Goal: Information Seeking & Learning: Learn about a topic

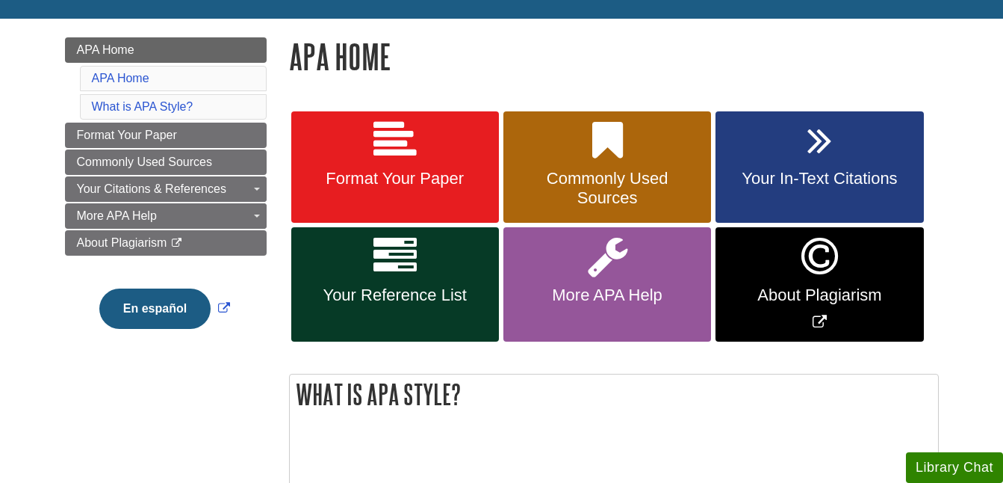
scroll to position [215, 0]
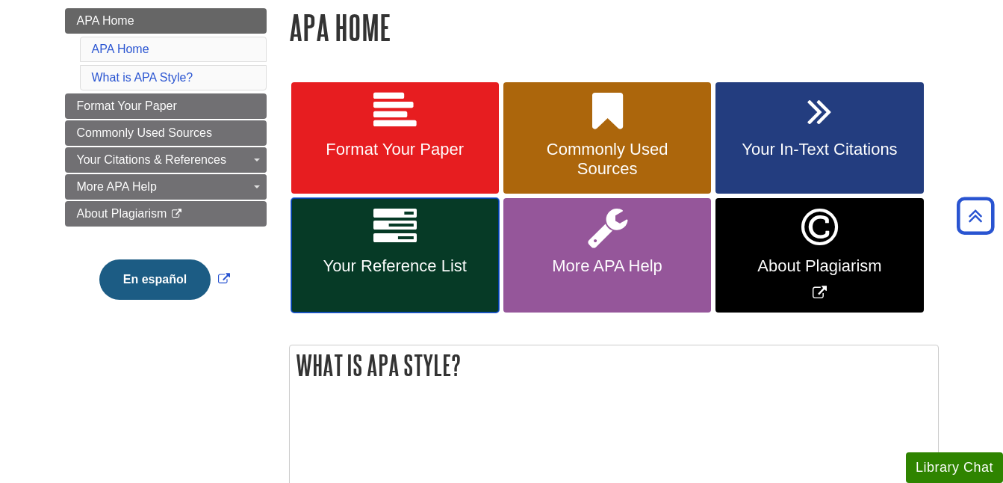
click at [432, 244] on link "Your Reference List" at bounding box center [395, 255] width 208 height 114
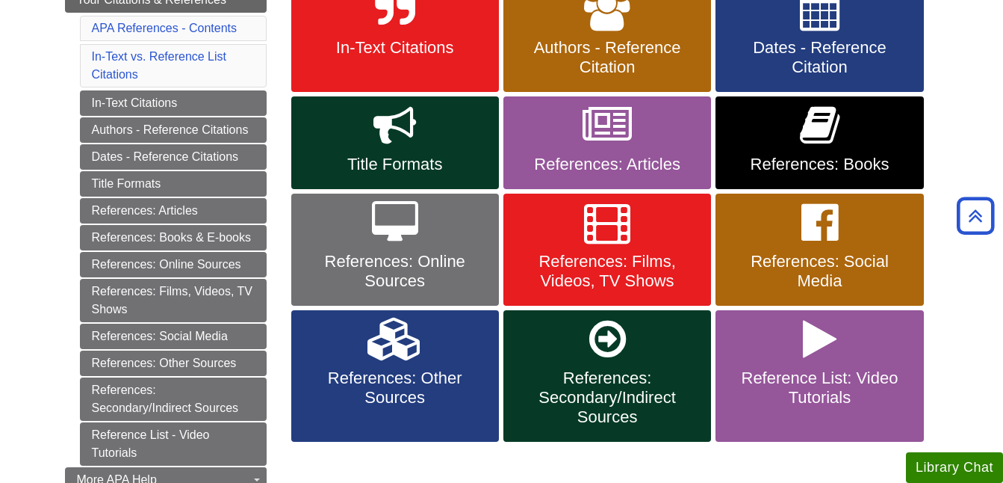
scroll to position [320, 0]
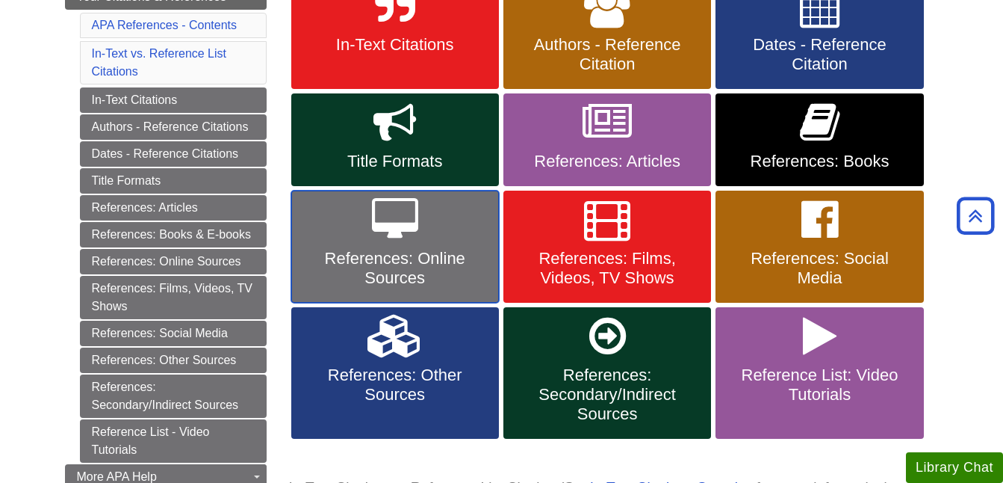
click at [412, 243] on link "References: Online Sources" at bounding box center [395, 246] width 208 height 112
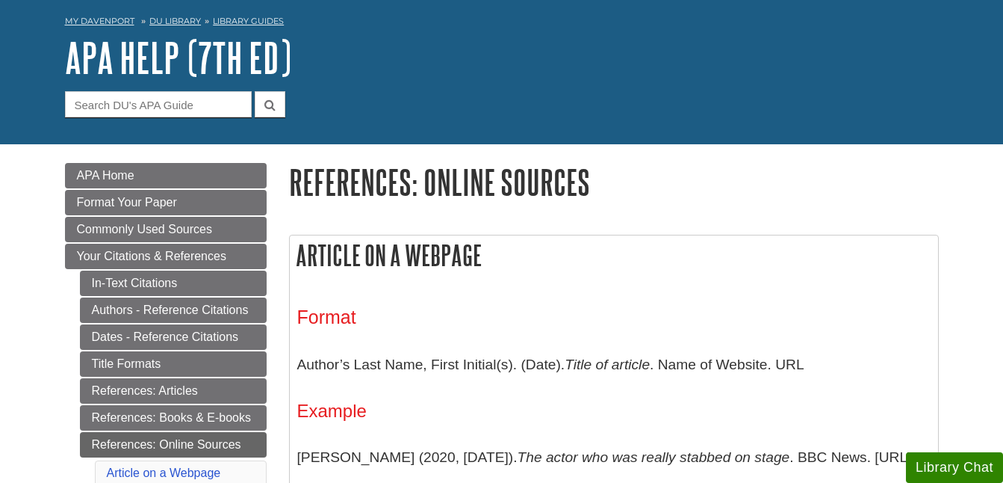
scroll to position [201, 0]
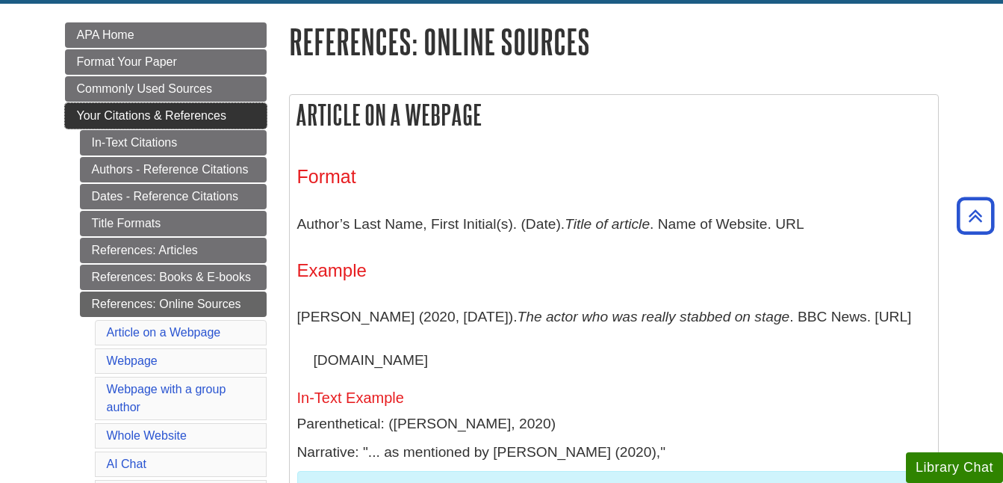
click at [212, 111] on span "Your Citations & References" at bounding box center [151, 115] width 149 height 13
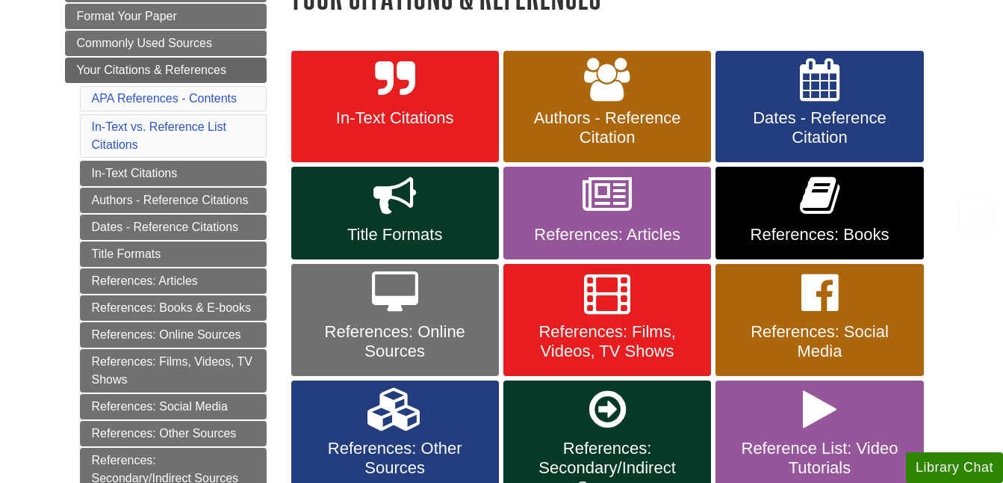
scroll to position [264, 0]
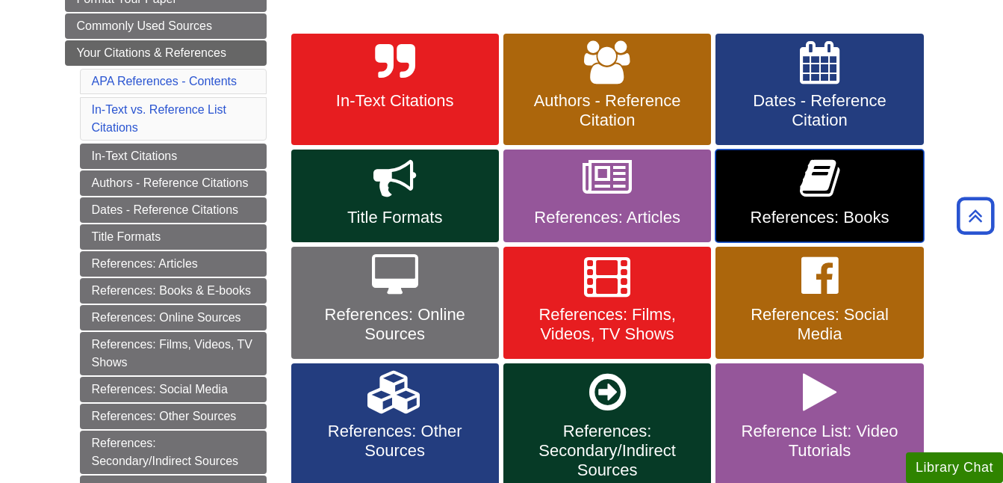
click at [822, 184] on icon at bounding box center [820, 178] width 40 height 43
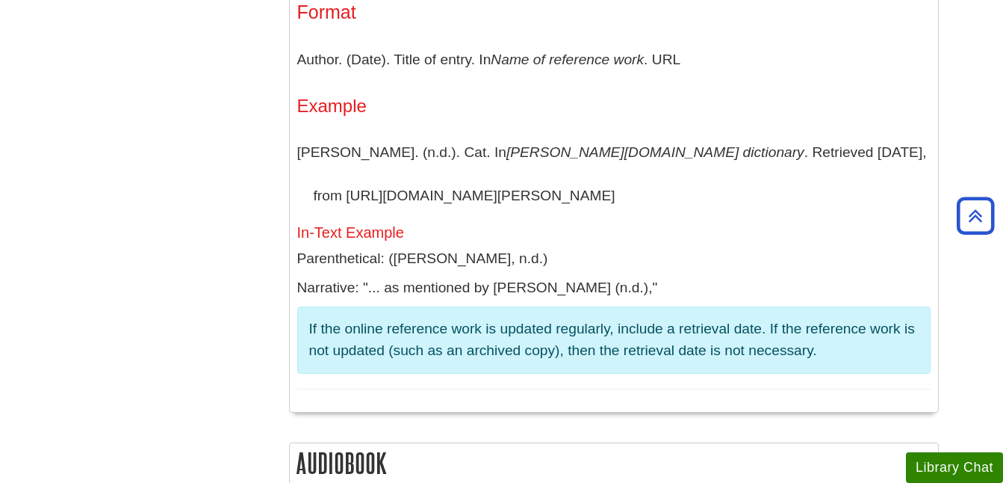
scroll to position [4302, 0]
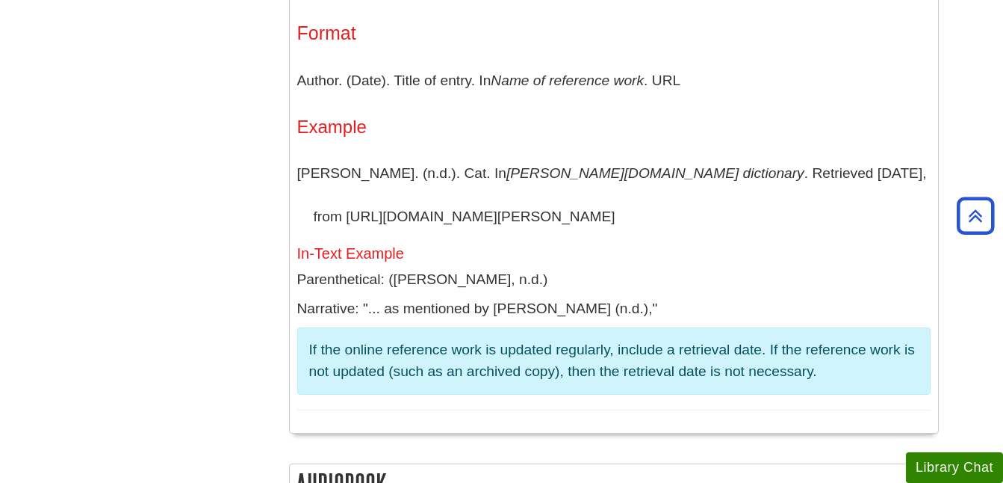
drag, startPoint x: 618, startPoint y: 219, endPoint x: 316, endPoint y: 229, distance: 302.7
click at [316, 229] on p "[PERSON_NAME]. (n.d.). Cat. In [PERSON_NAME][DOMAIN_NAME] dictionary . Retrieve…" at bounding box center [613, 195] width 633 height 86
copy p "[URL][DOMAIN_NAME][PERSON_NAME]"
